Goal: Information Seeking & Learning: Learn about a topic

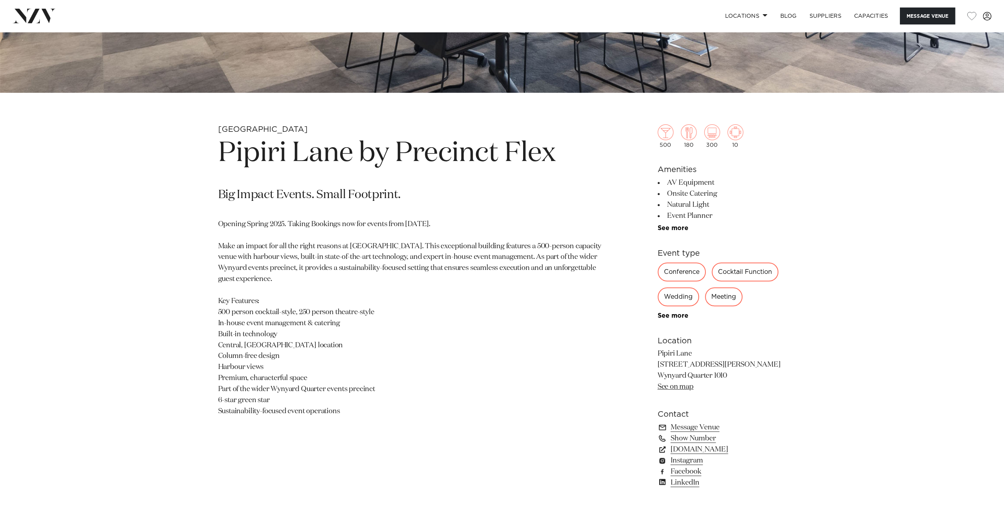
scroll to position [434, 0]
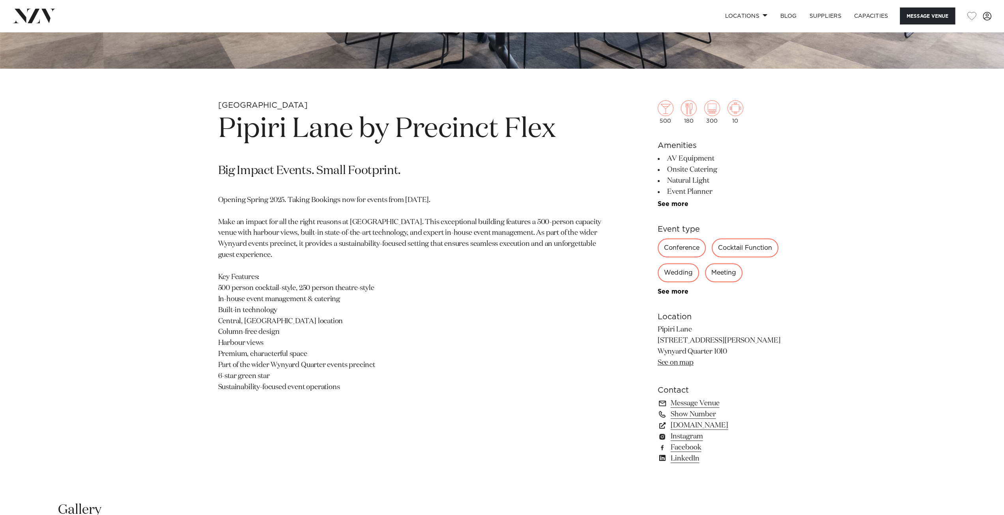
click at [682, 344] on p "Pipiri Lane 124 Halsey Street Wynyard Quarter 1010 See on map" at bounding box center [722, 346] width 129 height 44
drag, startPoint x: 658, startPoint y: 328, endPoint x: 731, endPoint y: 354, distance: 77.1
click at [731, 354] on p "Pipiri Lane 124 Halsey Street Wynyard Quarter 1010 See on map" at bounding box center [722, 346] width 129 height 44
copy p "Pipiri Lane 124 Halsey Street Wynyard Quarter 1010"
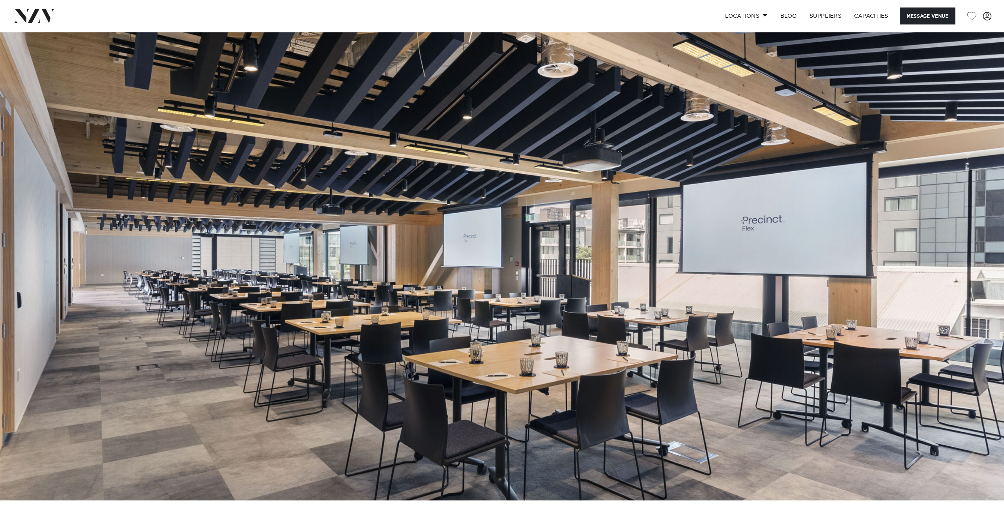
scroll to position [0, 0]
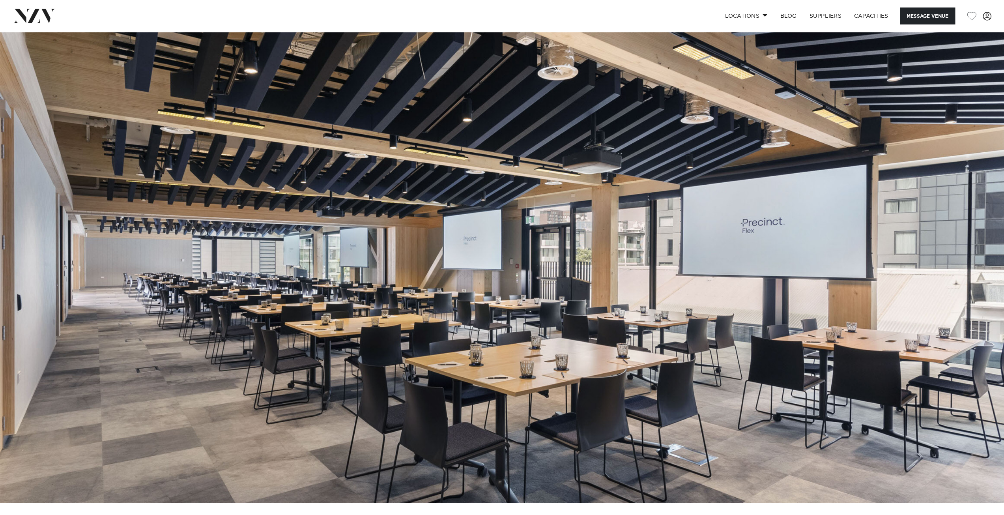
click at [551, 298] on img at bounding box center [502, 267] width 1004 height 471
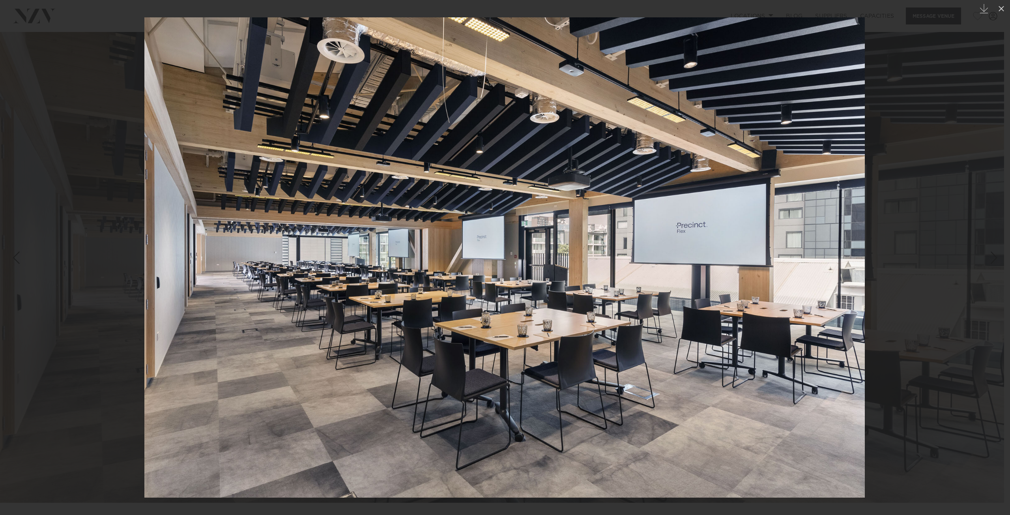
click at [900, 98] on div at bounding box center [505, 257] width 1010 height 515
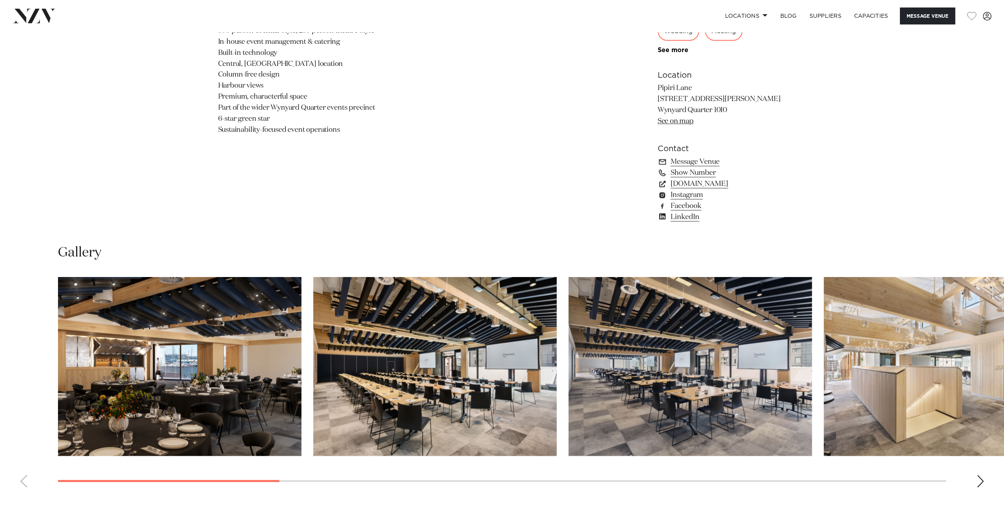
scroll to position [710, 0]
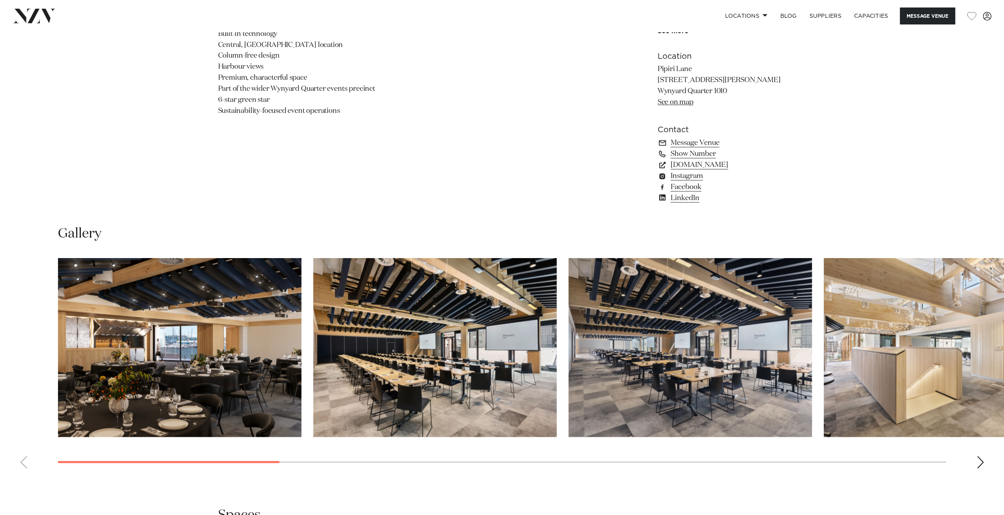
click at [227, 359] on img "1 / 14" at bounding box center [179, 347] width 243 height 179
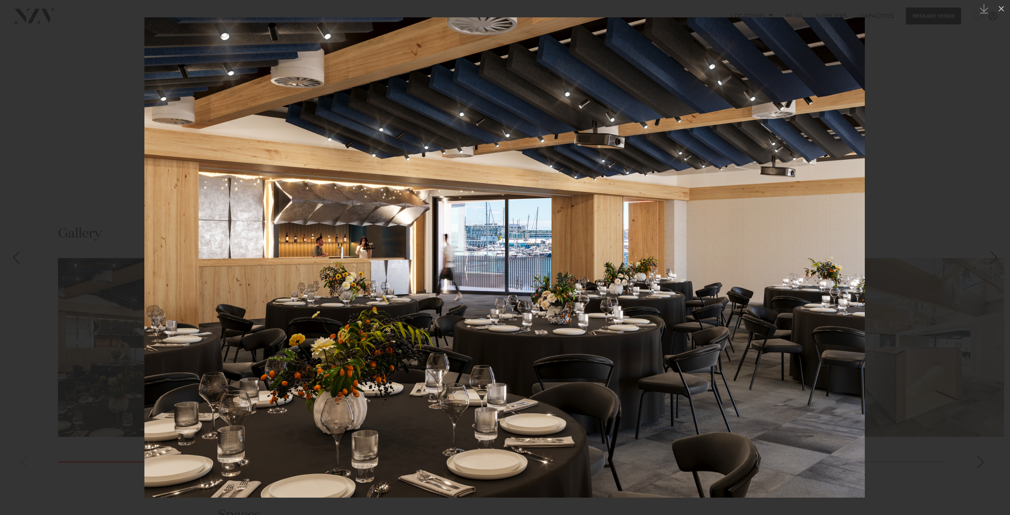
click at [618, 298] on img at bounding box center [504, 257] width 720 height 480
drag, startPoint x: 455, startPoint y: 199, endPoint x: 435, endPoint y: 193, distance: 21.0
click at [451, 198] on img at bounding box center [504, 257] width 720 height 480
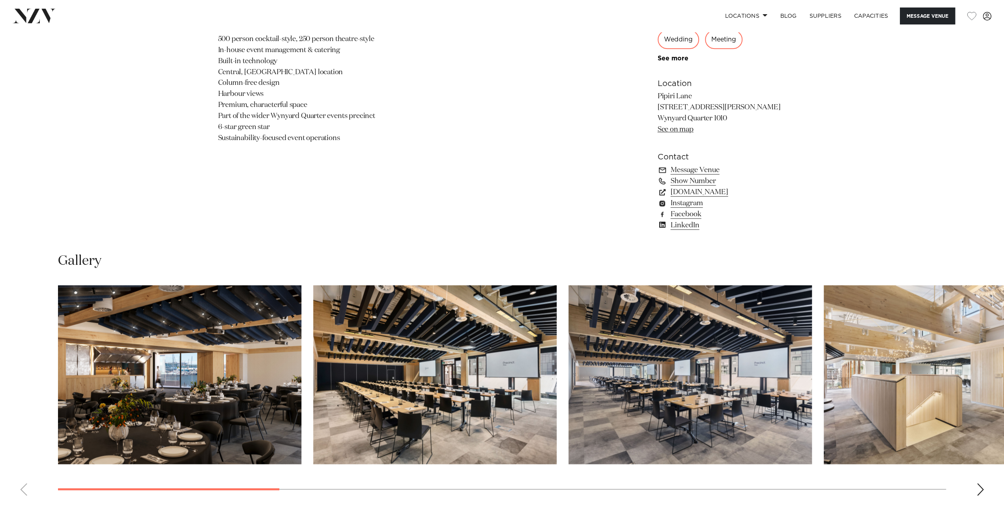
scroll to position [671, 0]
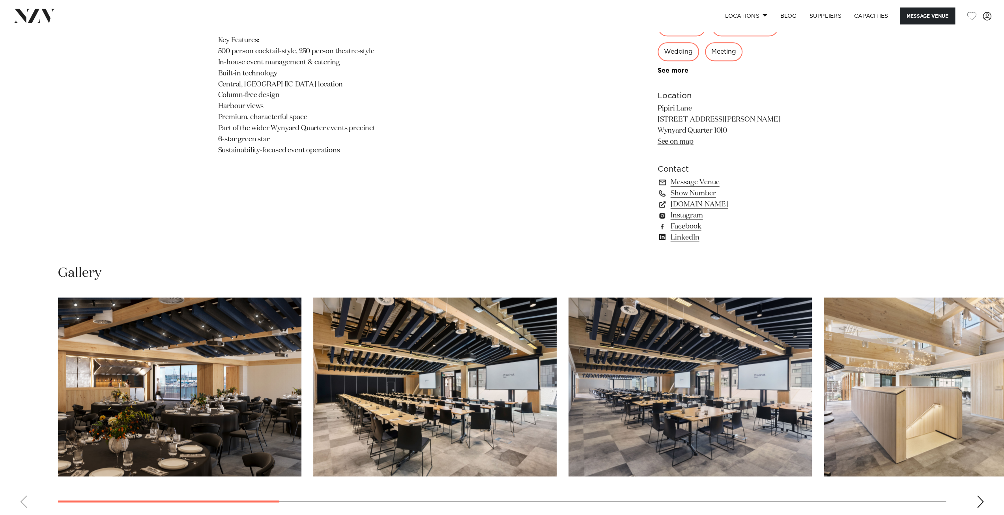
click at [865, 425] on img "4 / 14" at bounding box center [945, 387] width 243 height 179
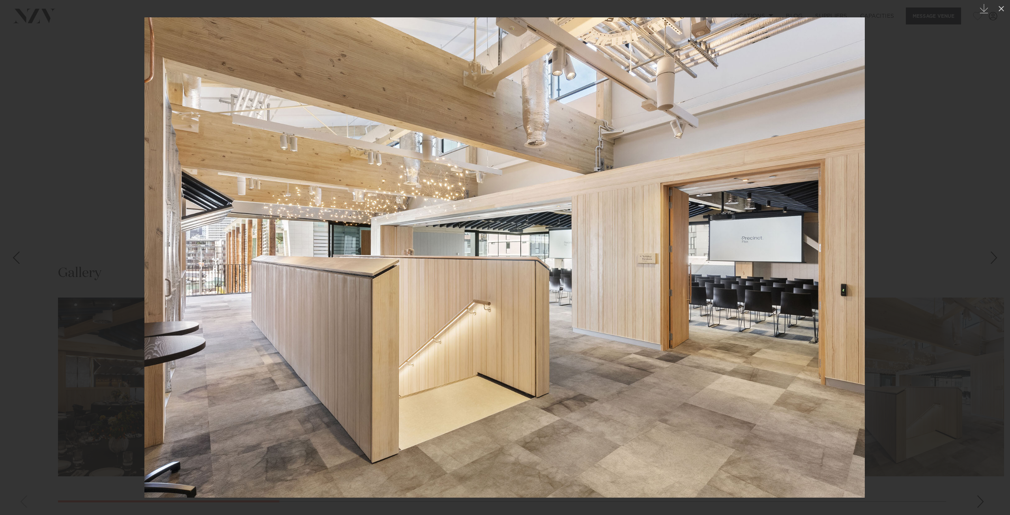
click at [637, 297] on img at bounding box center [504, 257] width 720 height 480
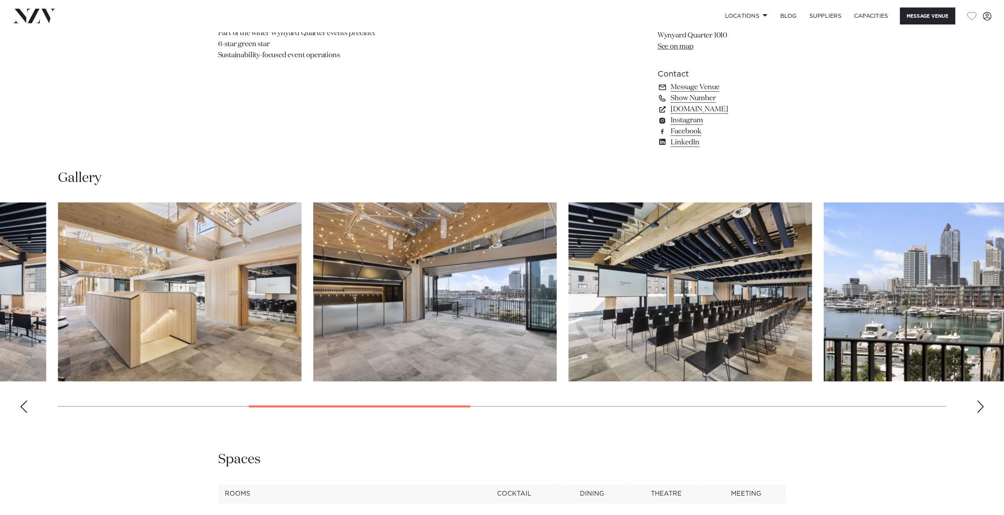
scroll to position [789, 0]
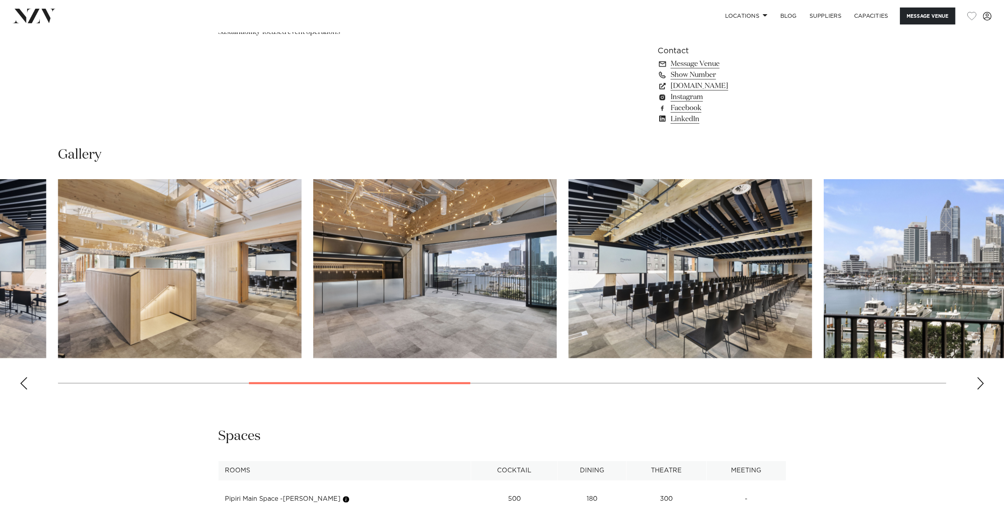
click at [979, 385] on div "Next slide" at bounding box center [981, 383] width 8 height 13
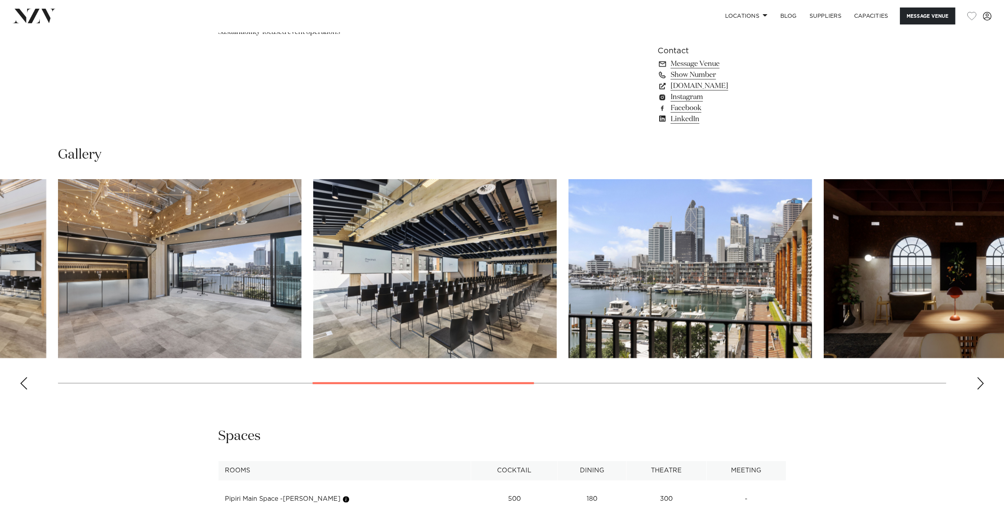
click at [979, 384] on div "Next slide" at bounding box center [981, 383] width 8 height 13
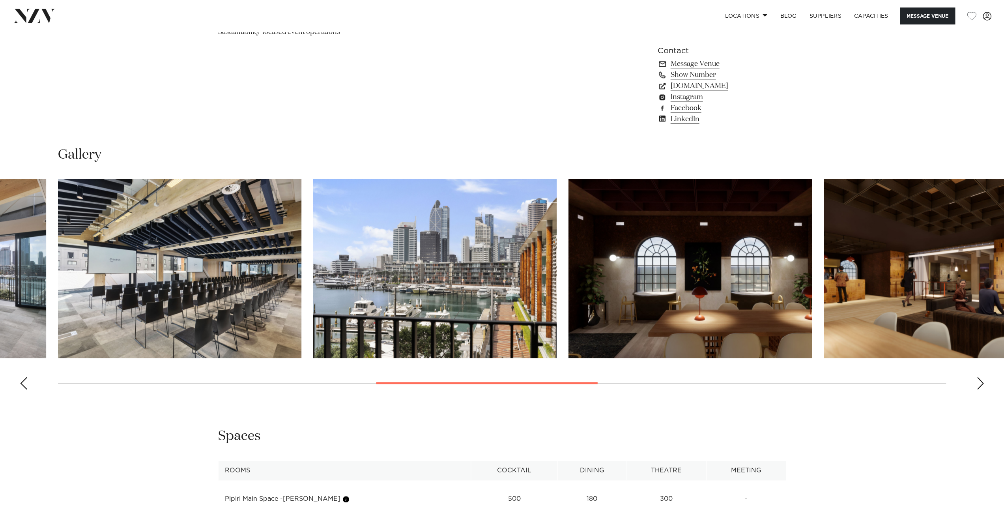
click at [452, 295] on img "7 / 14" at bounding box center [434, 268] width 243 height 179
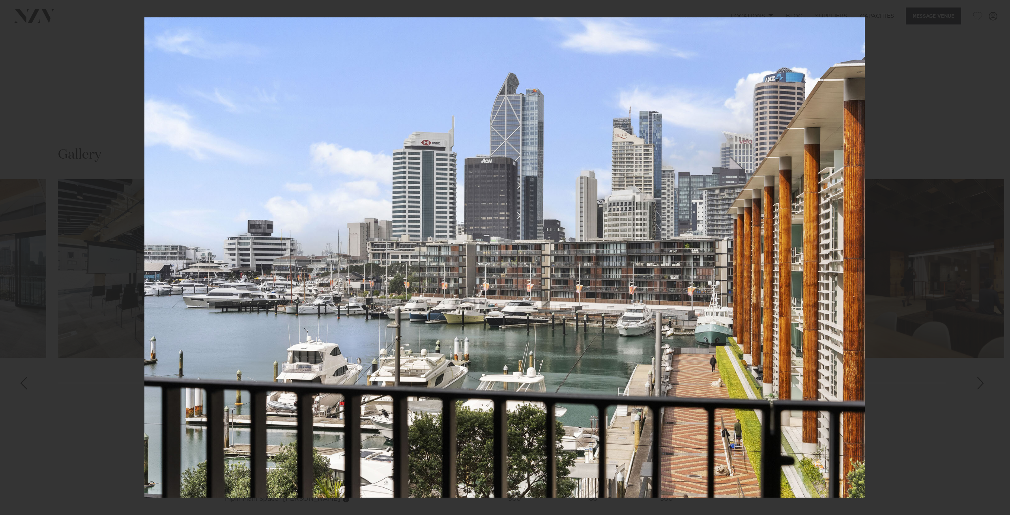
click at [1004, 7] on div "7 / 14 Created with Sketch." at bounding box center [505, 257] width 1010 height 515
click at [1004, 10] on div "7 / 14 Created with Sketch." at bounding box center [505, 257] width 1010 height 515
click at [1001, 8] on icon at bounding box center [1002, 9] width 6 height 6
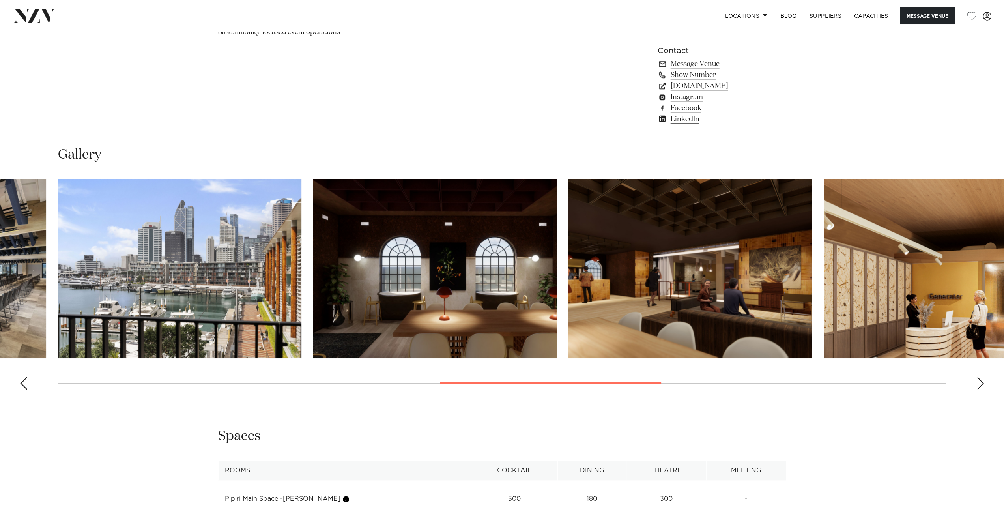
click at [730, 289] on img "9 / 14" at bounding box center [690, 268] width 243 height 179
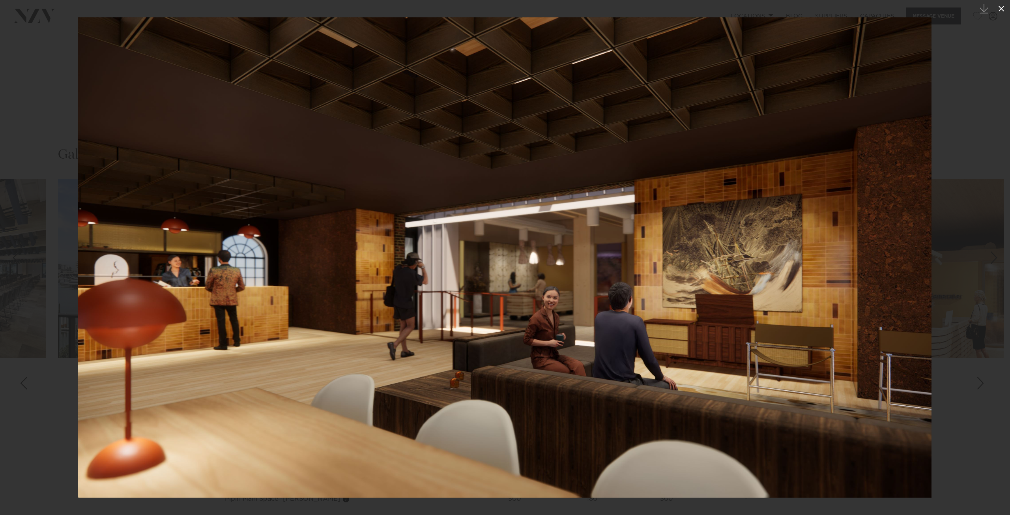
click at [1003, 7] on icon at bounding box center [1001, 8] width 9 height 9
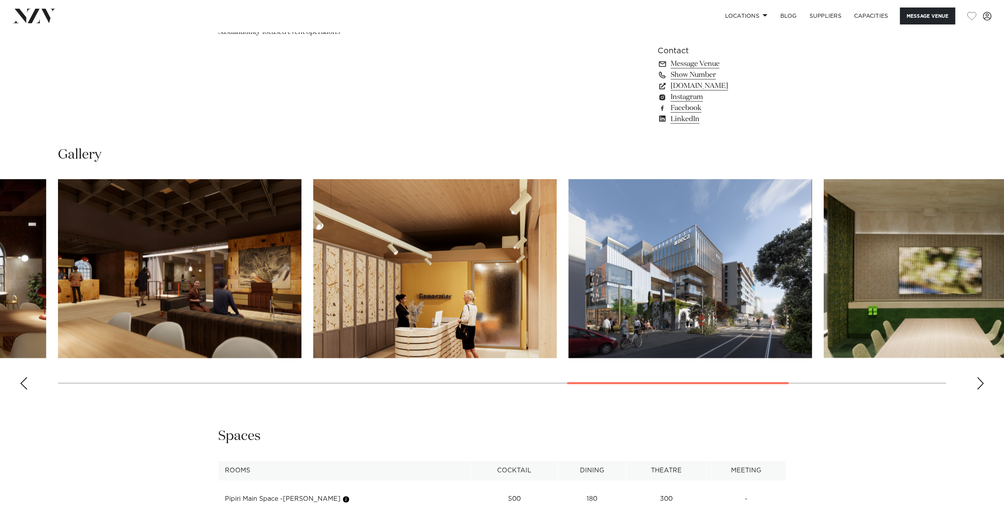
click at [979, 383] on div "Next slide" at bounding box center [981, 383] width 8 height 13
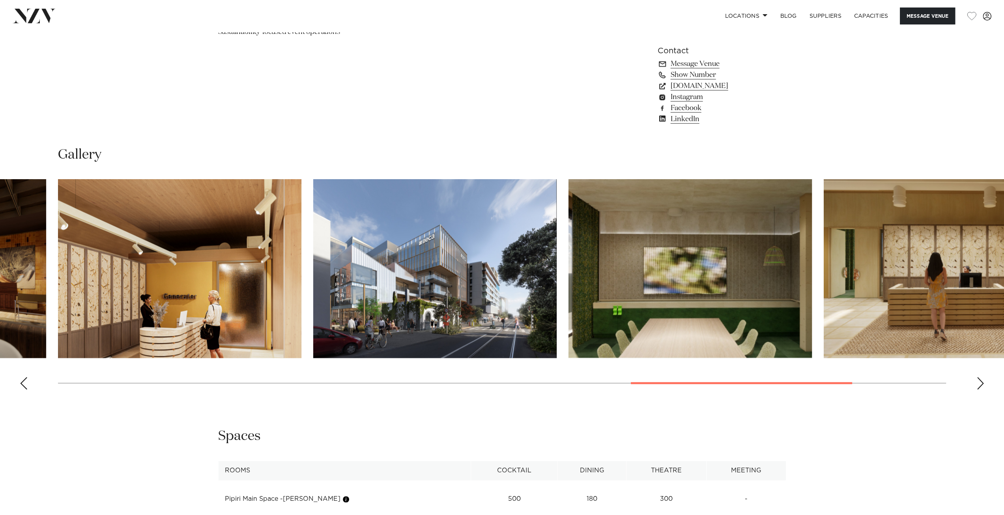
click at [979, 383] on div "Next slide" at bounding box center [981, 383] width 8 height 13
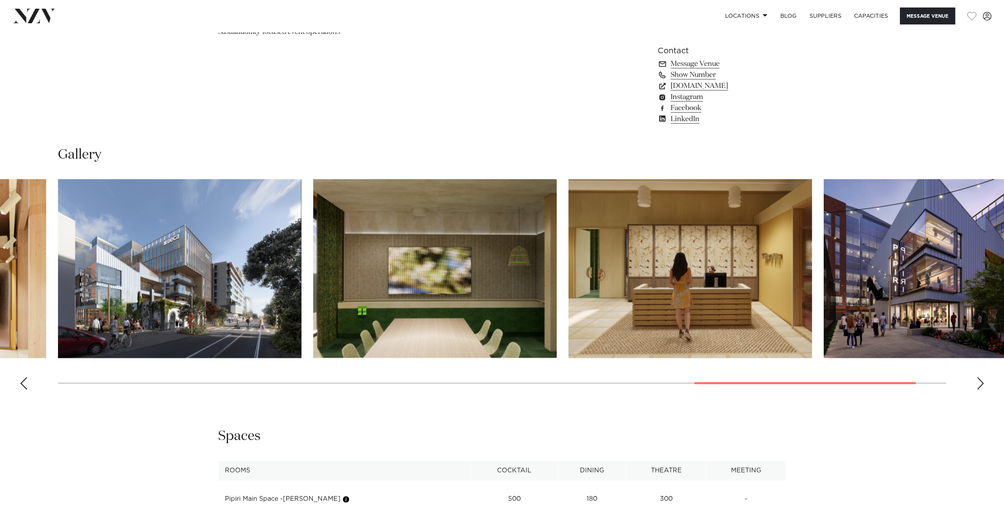
click at [979, 383] on div "Next slide" at bounding box center [981, 383] width 8 height 13
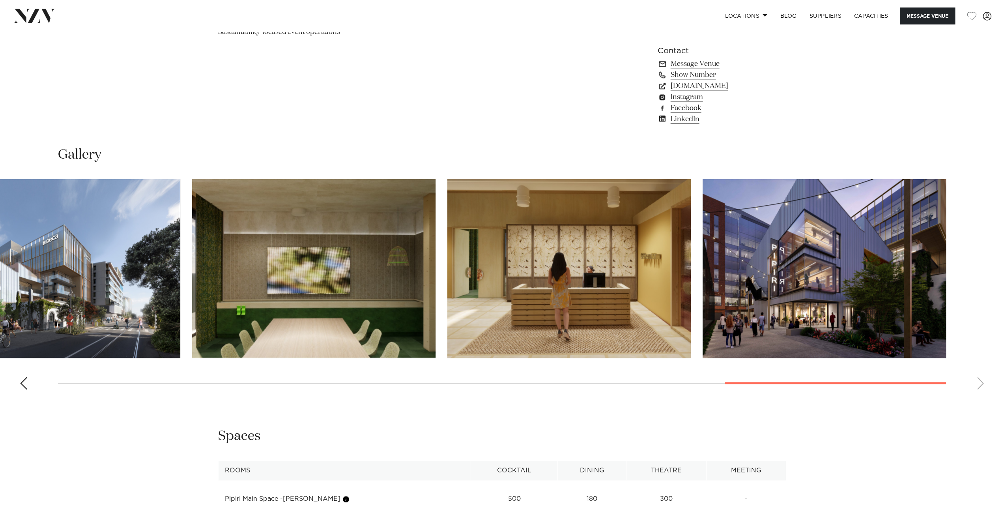
click at [979, 383] on swiper-container at bounding box center [502, 287] width 1004 height 217
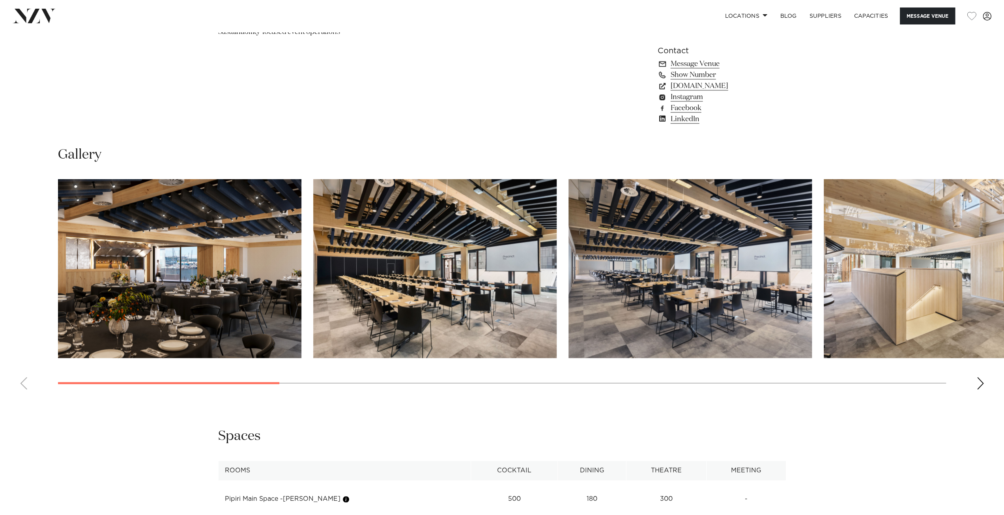
click at [0, 389] on html "Locations Auckland Wellington Christchurch Queenstown Hamilton Northland Bay of…" at bounding box center [502, 330] width 1004 height 2239
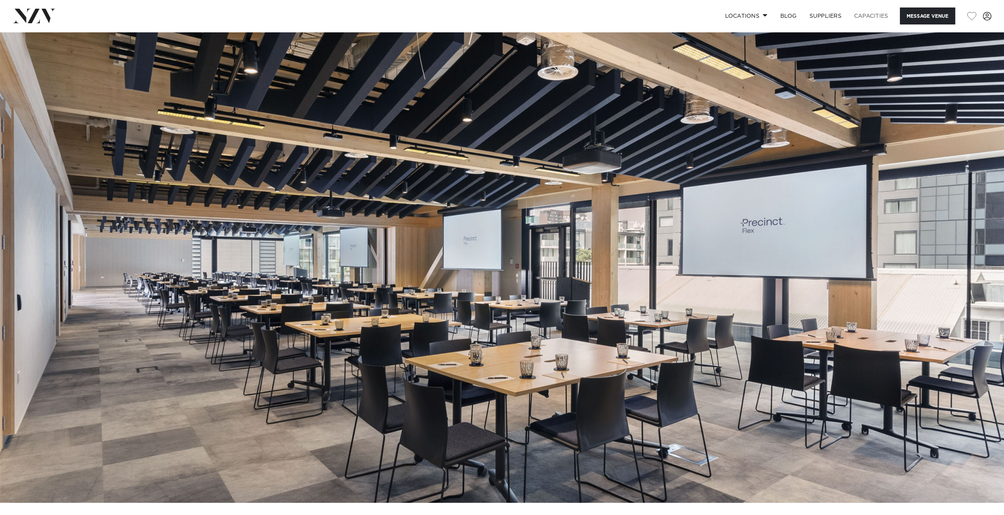
click at [870, 15] on link "Capacities" at bounding box center [871, 15] width 47 height 17
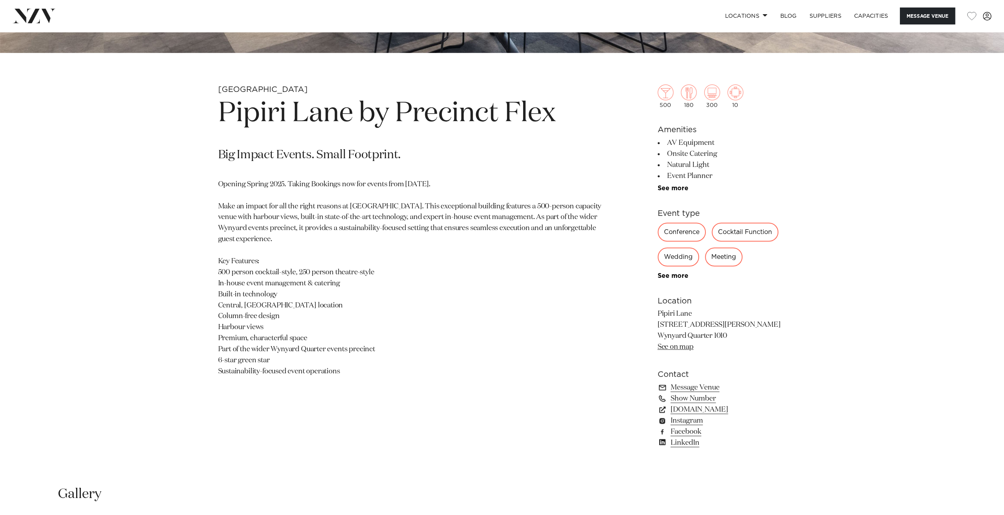
scroll to position [473, 0]
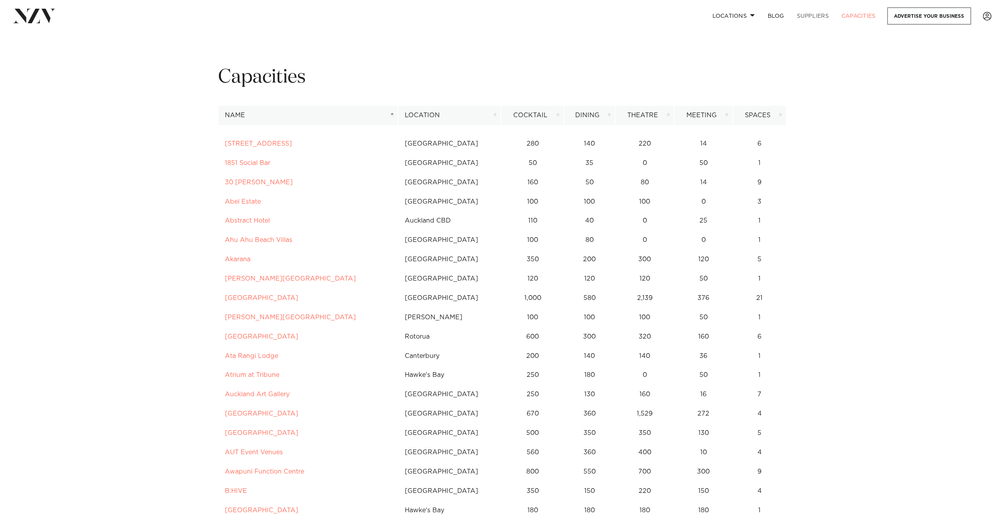
click at [807, 15] on link "SUPPLIERS" at bounding box center [812, 15] width 45 height 17
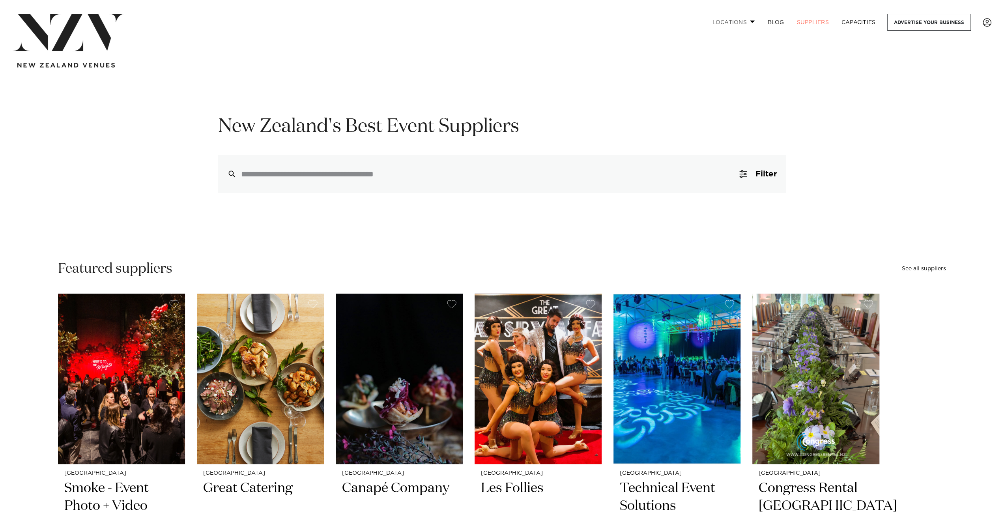
click at [734, 23] on link "Locations" at bounding box center [733, 22] width 55 height 17
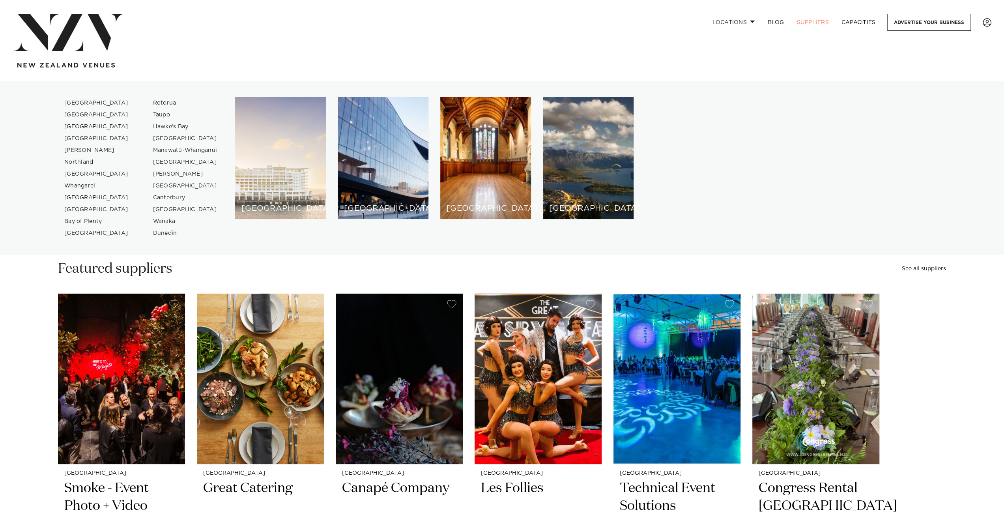
click at [263, 206] on h6 "[GEOGRAPHIC_DATA]" at bounding box center [280, 208] width 78 height 8
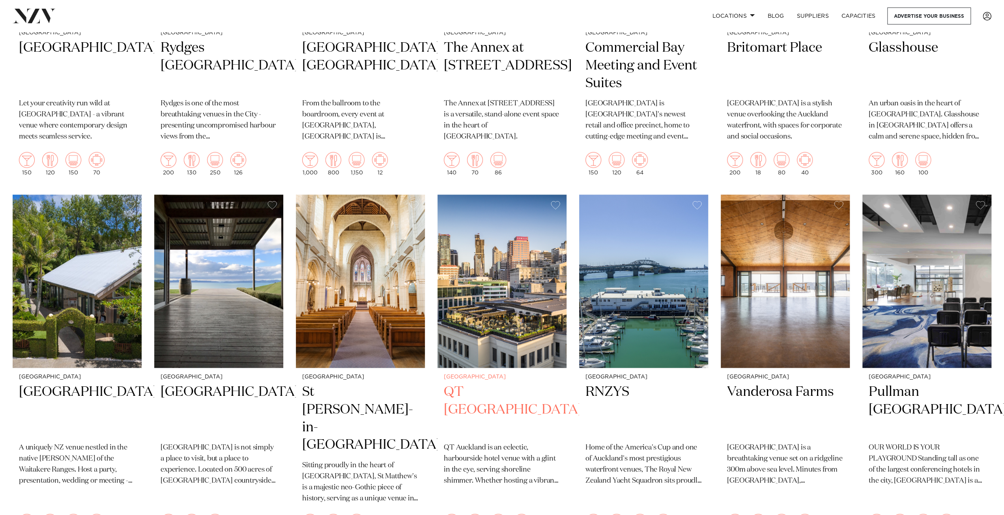
scroll to position [868, 0]
